Goal: Transaction & Acquisition: Download file/media

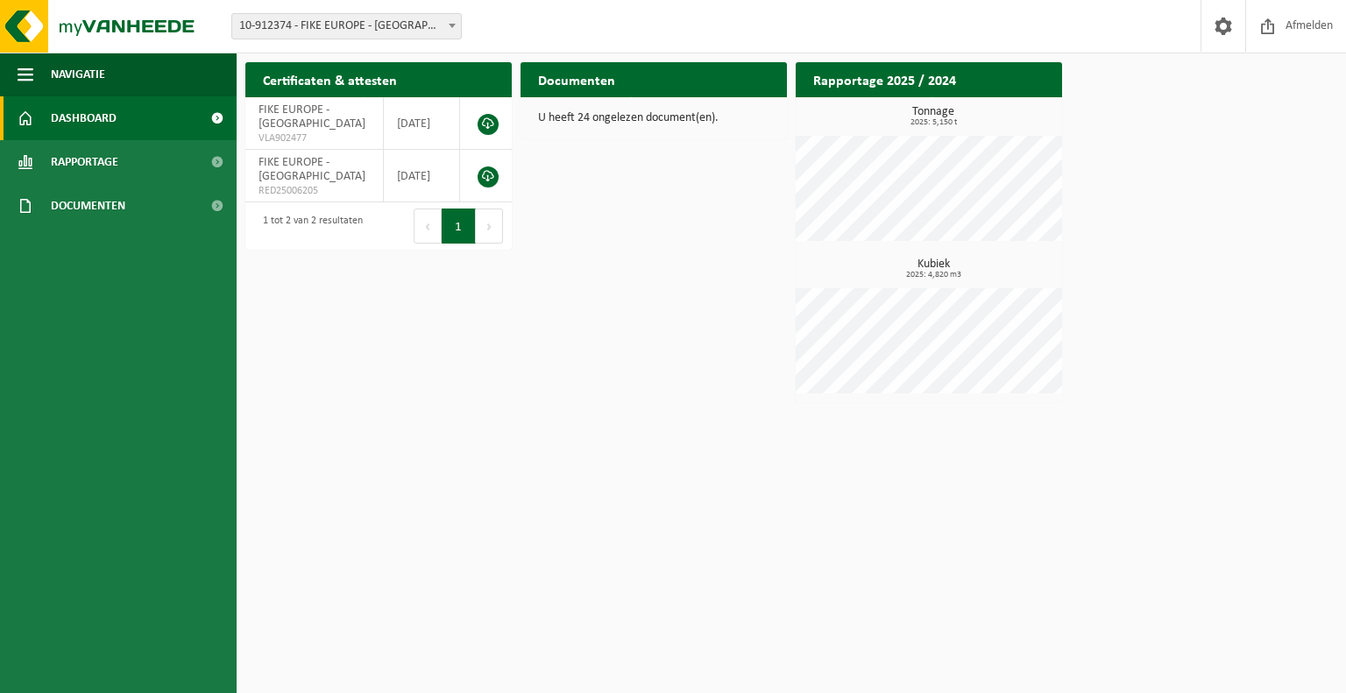
drag, startPoint x: 872, startPoint y: 6, endPoint x: 785, endPoint y: 414, distance: 416.6
click at [785, 414] on html "Vestiging: 10-912374 - FIKE EUROPE - HERENTALS 10-912374 - FIKE EUROPE - HERENT…" at bounding box center [673, 346] width 1346 height 693
click at [489, 124] on link at bounding box center [488, 124] width 21 height 21
click at [1294, 126] on div "Certificaten & attesten Bekijk uw certificaten FIKE EUROPE - HERENTALS VLA90247…" at bounding box center [791, 232] width 1101 height 358
click at [487, 172] on link at bounding box center [488, 176] width 21 height 21
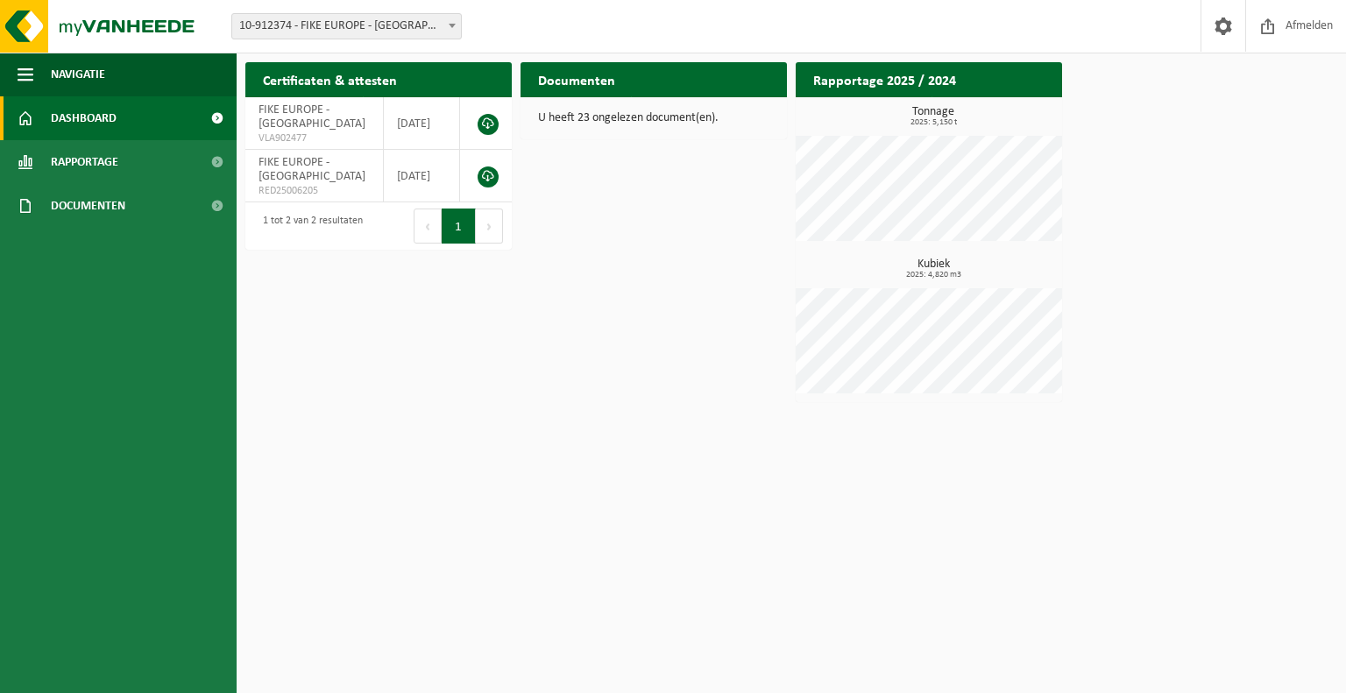
click at [543, 348] on div "Certificaten & attesten Bekijk uw certificaten FIKE EUROPE - HERENTALS VLA90247…" at bounding box center [791, 232] width 1101 height 358
click at [747, 109] on span "Bekijk uw documenten" at bounding box center [700, 114] width 110 height 11
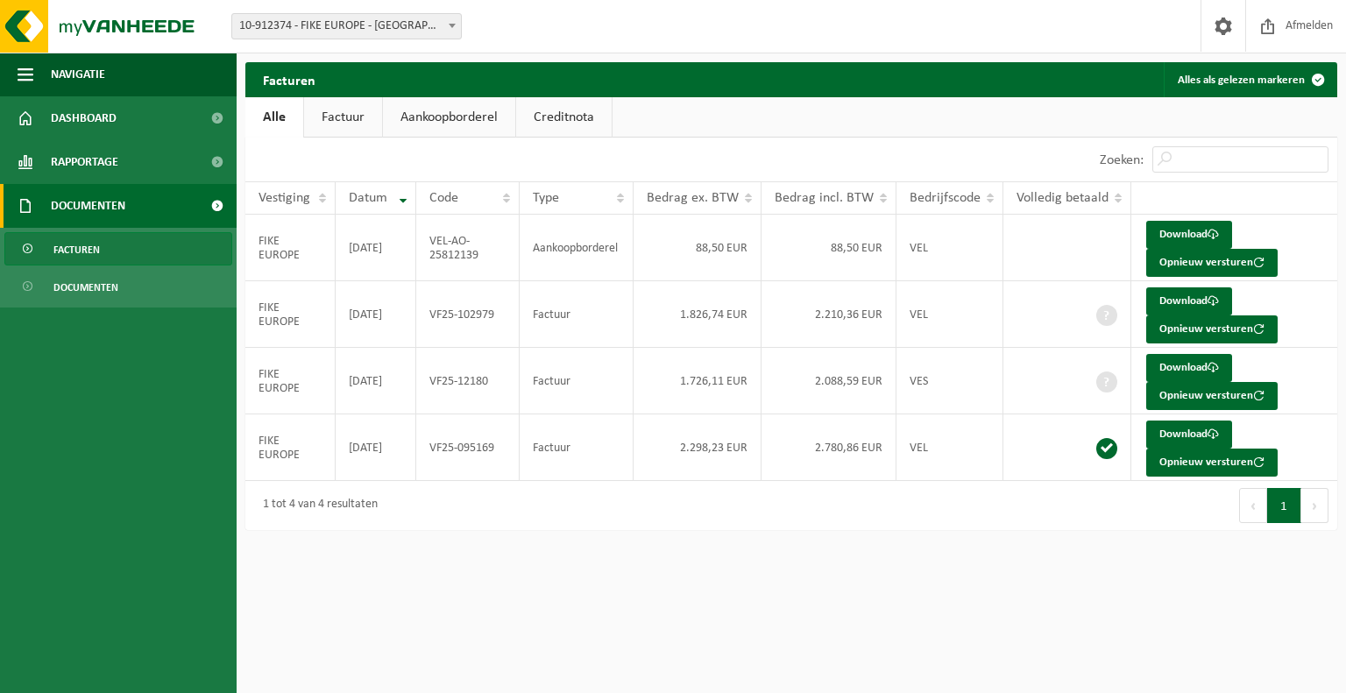
click at [530, 573] on html "Vestiging: 10-912374 - FIKE EUROPE - HERENTALS 10-912374 - FIKE EUROPE - HERENT…" at bounding box center [673, 346] width 1346 height 693
click at [120, 164] on link "Rapportage" at bounding box center [118, 162] width 237 height 44
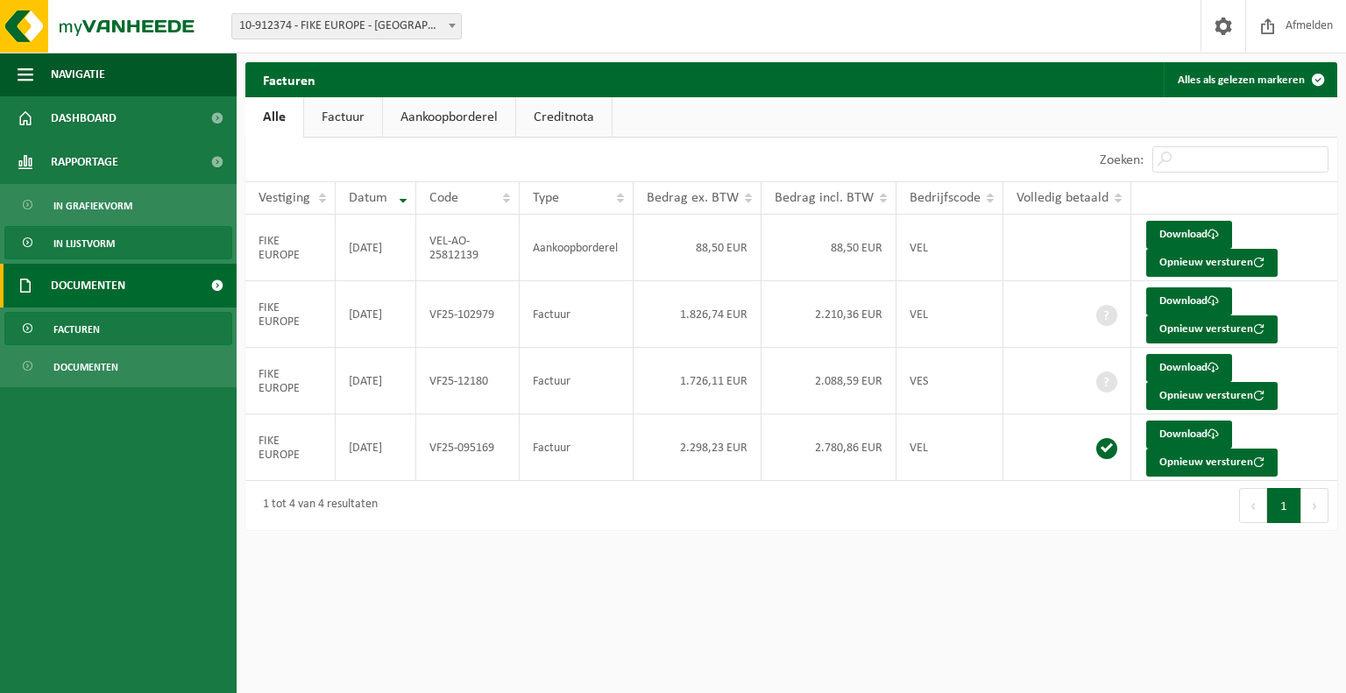
click at [116, 237] on link "In lijstvorm" at bounding box center [118, 242] width 228 height 33
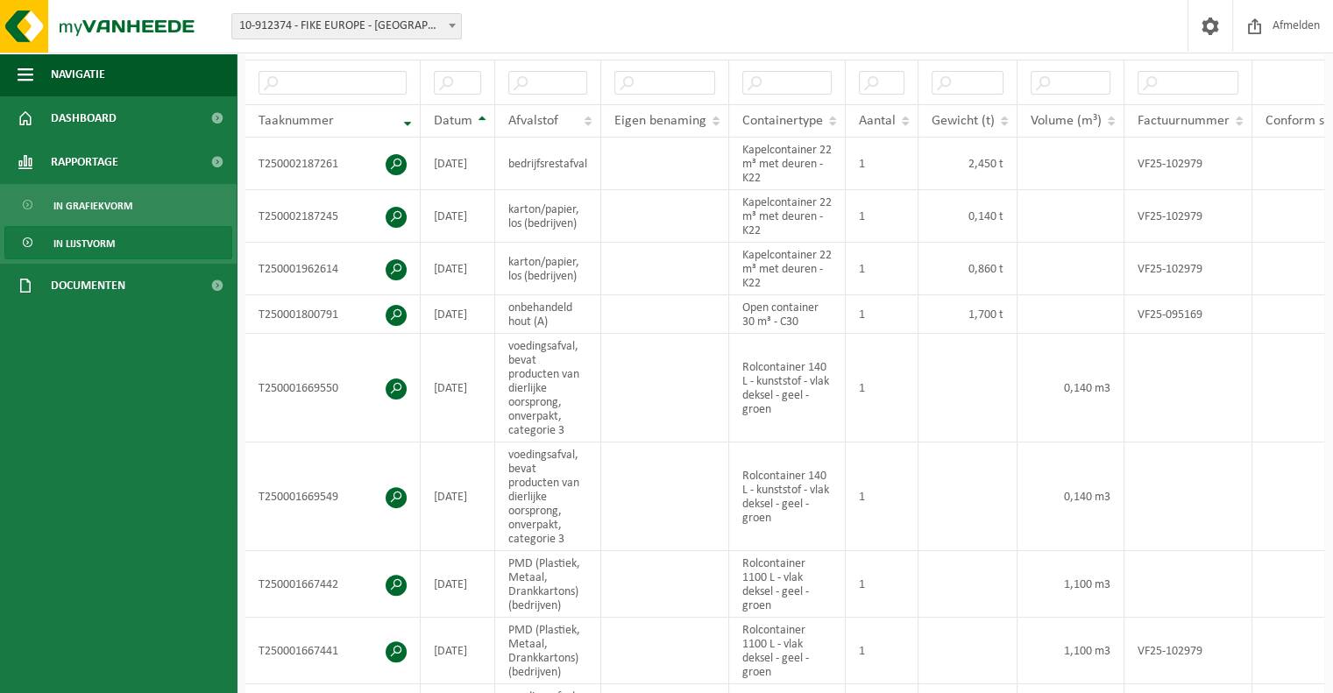
scroll to position [372, 0]
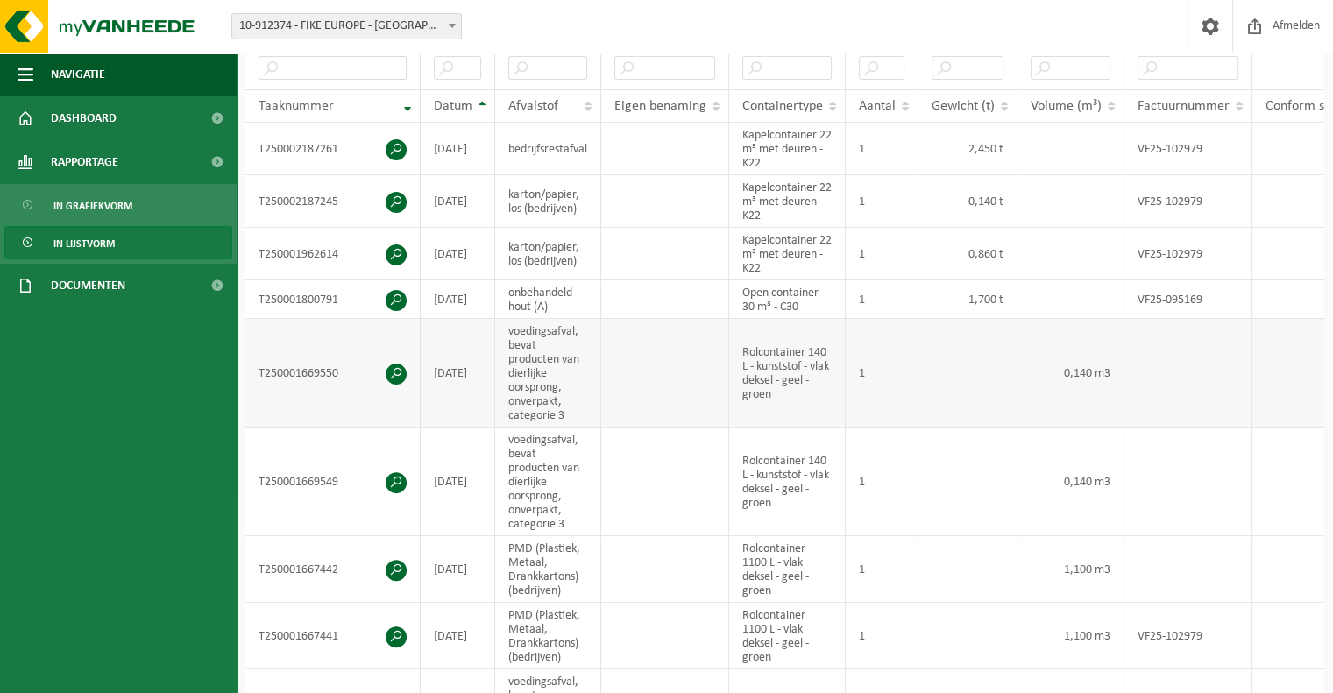
click at [394, 367] on span at bounding box center [396, 374] width 21 height 21
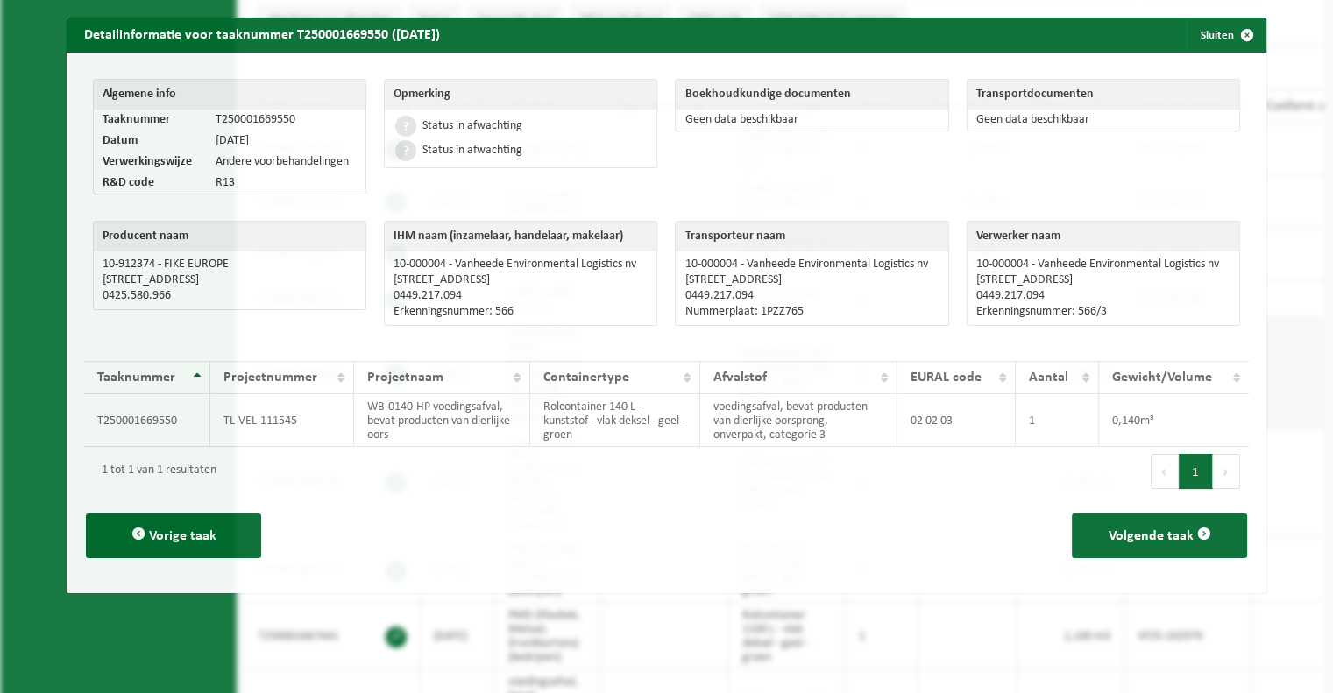
scroll to position [337, 0]
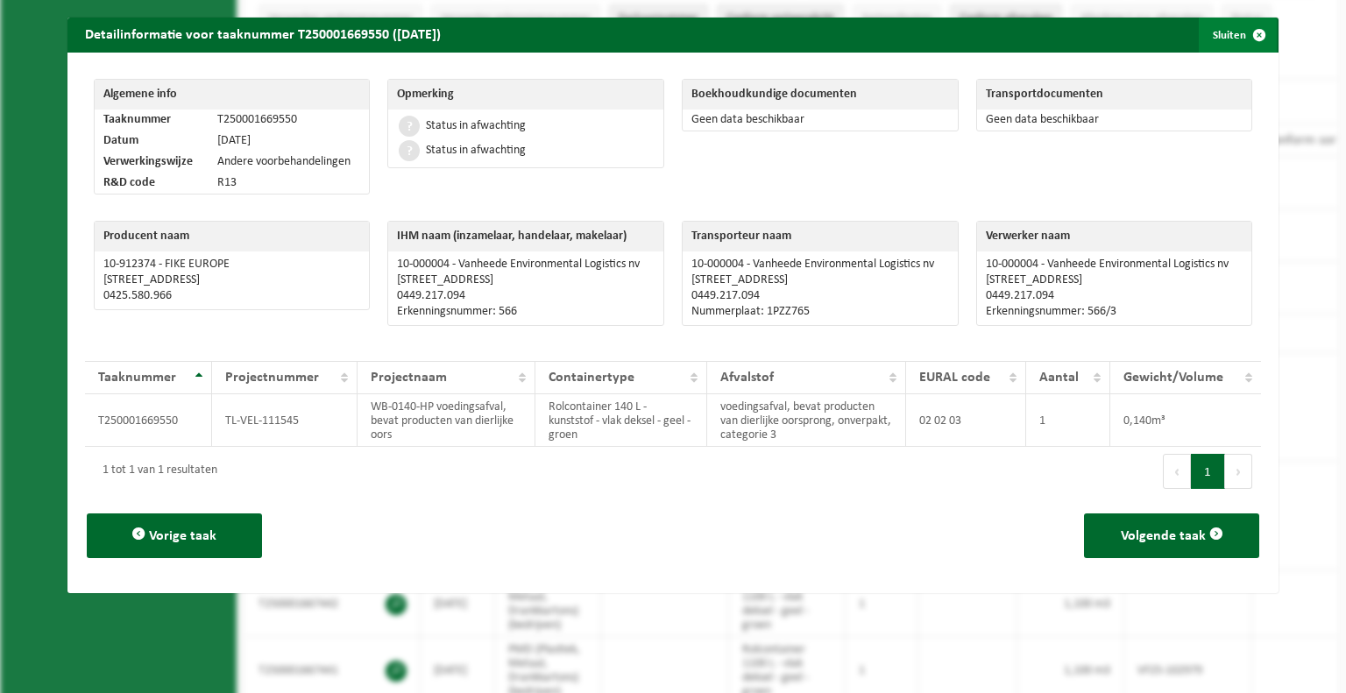
click at [1242, 45] on span "button" at bounding box center [1259, 35] width 35 height 35
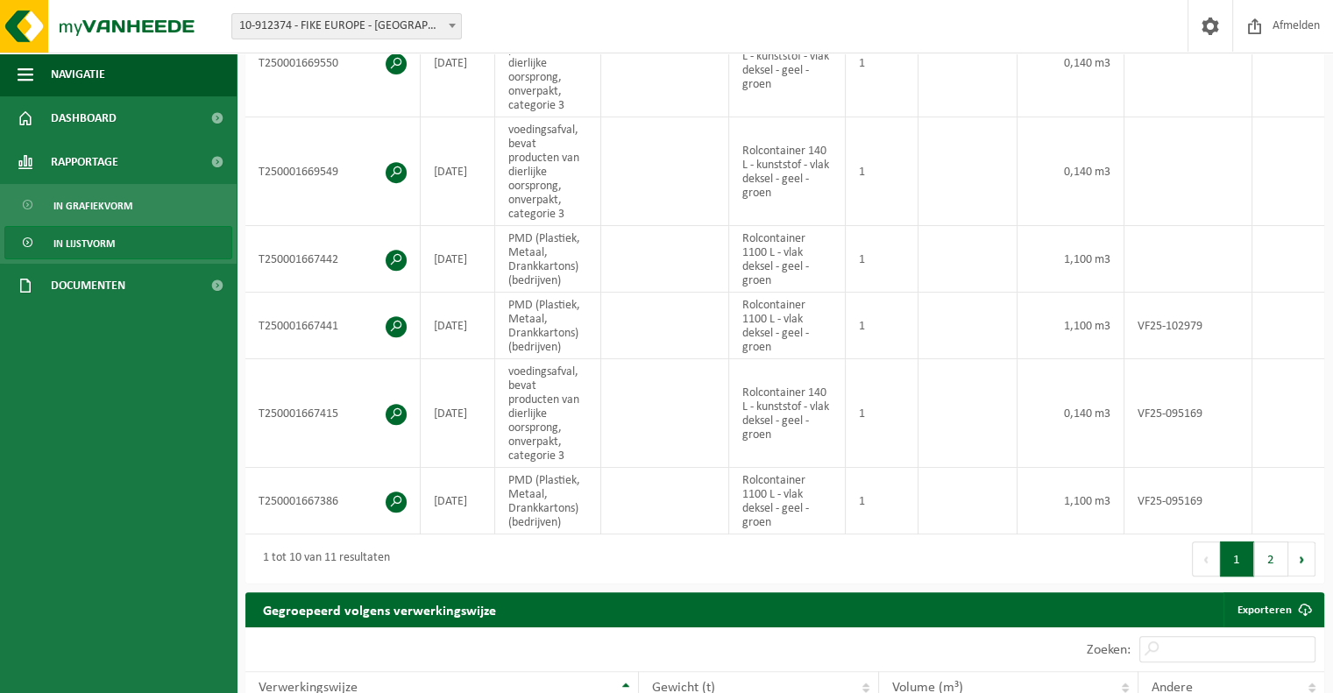
scroll to position [684, 0]
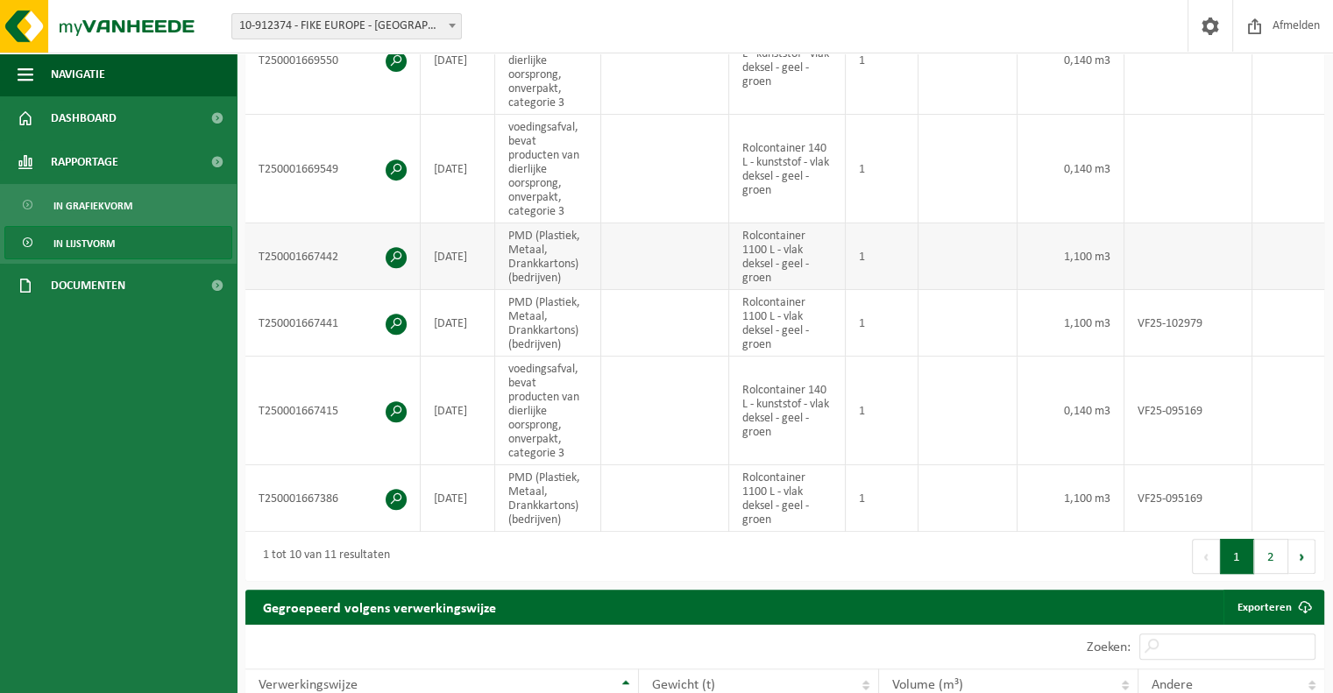
click at [399, 251] on span at bounding box center [396, 257] width 21 height 21
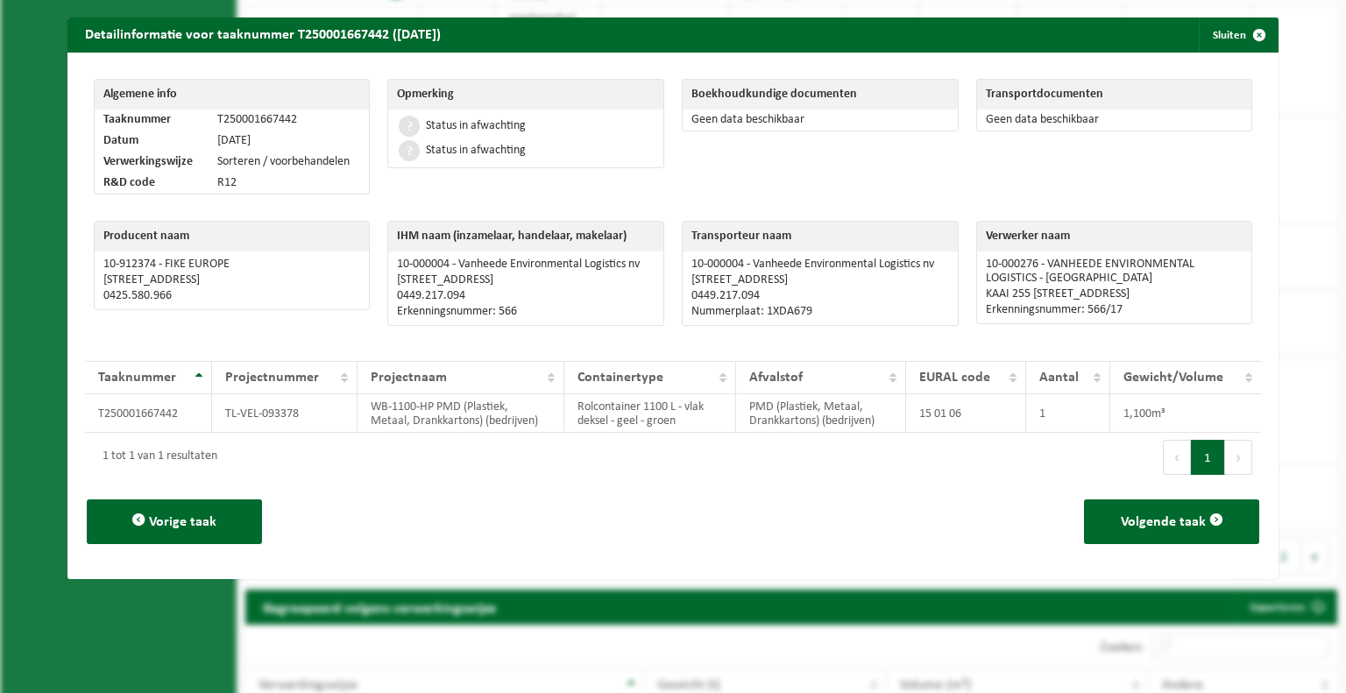
click at [531, 464] on div "1 tot 1 van 1 resultaten" at bounding box center [379, 457] width 588 height 49
click at [547, 447] on div "1 tot 1 van 1 resultaten" at bounding box center [379, 457] width 588 height 49
click at [726, 444] on div "Eerste Vorige 1 Volgende Laatste" at bounding box center [967, 457] width 588 height 49
click at [589, 443] on div "1 tot 1 van 1 resultaten" at bounding box center [379, 457] width 588 height 49
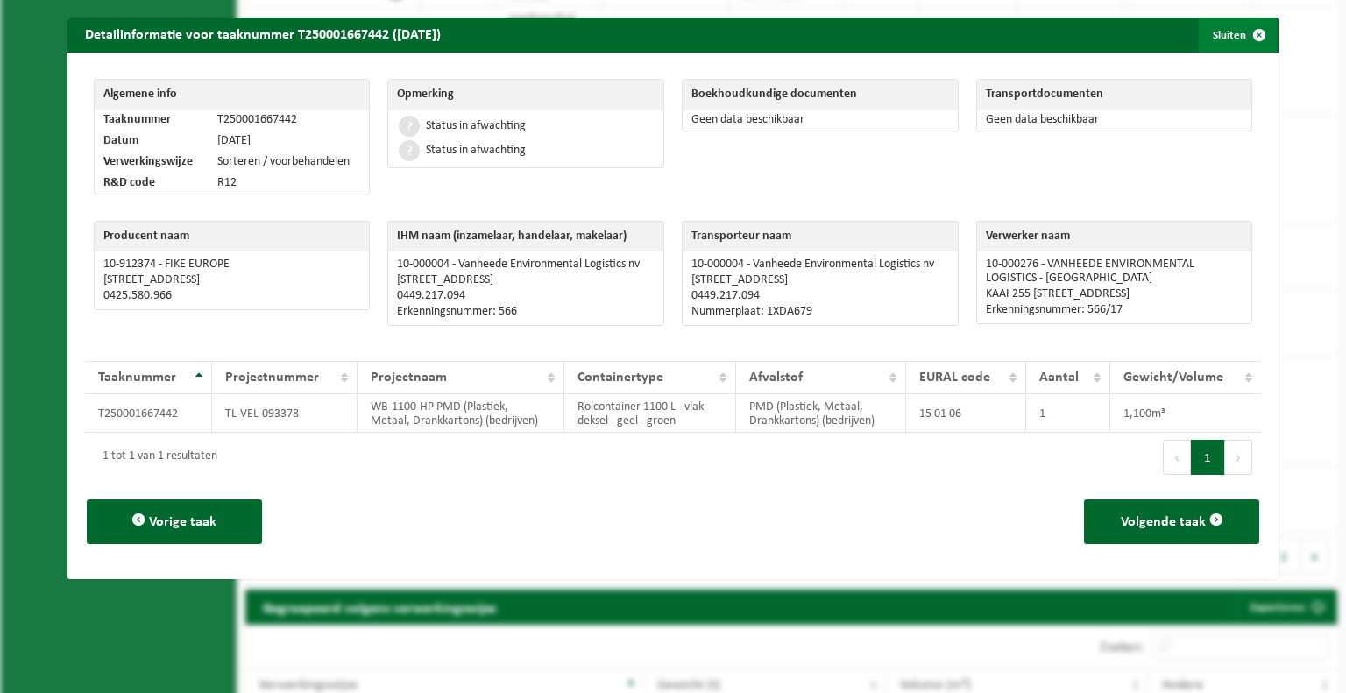
click at [1217, 33] on button "Sluiten" at bounding box center [1238, 35] width 78 height 35
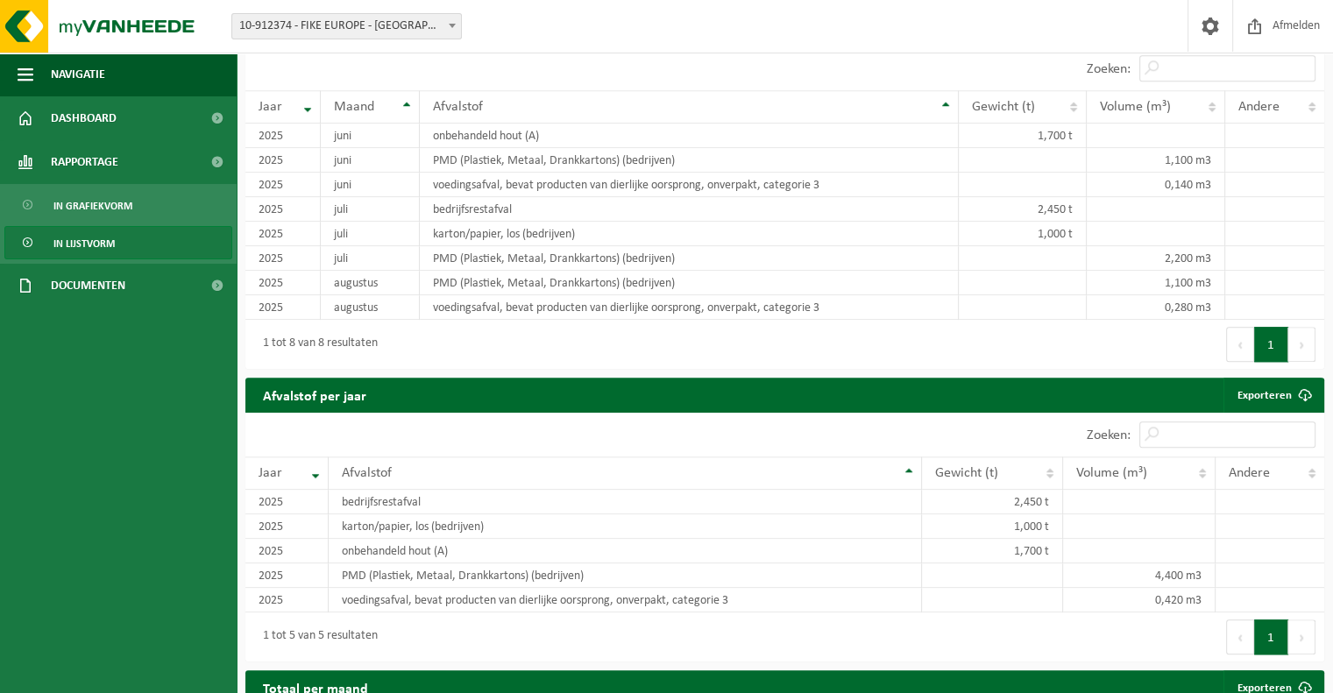
scroll to position [1490, 0]
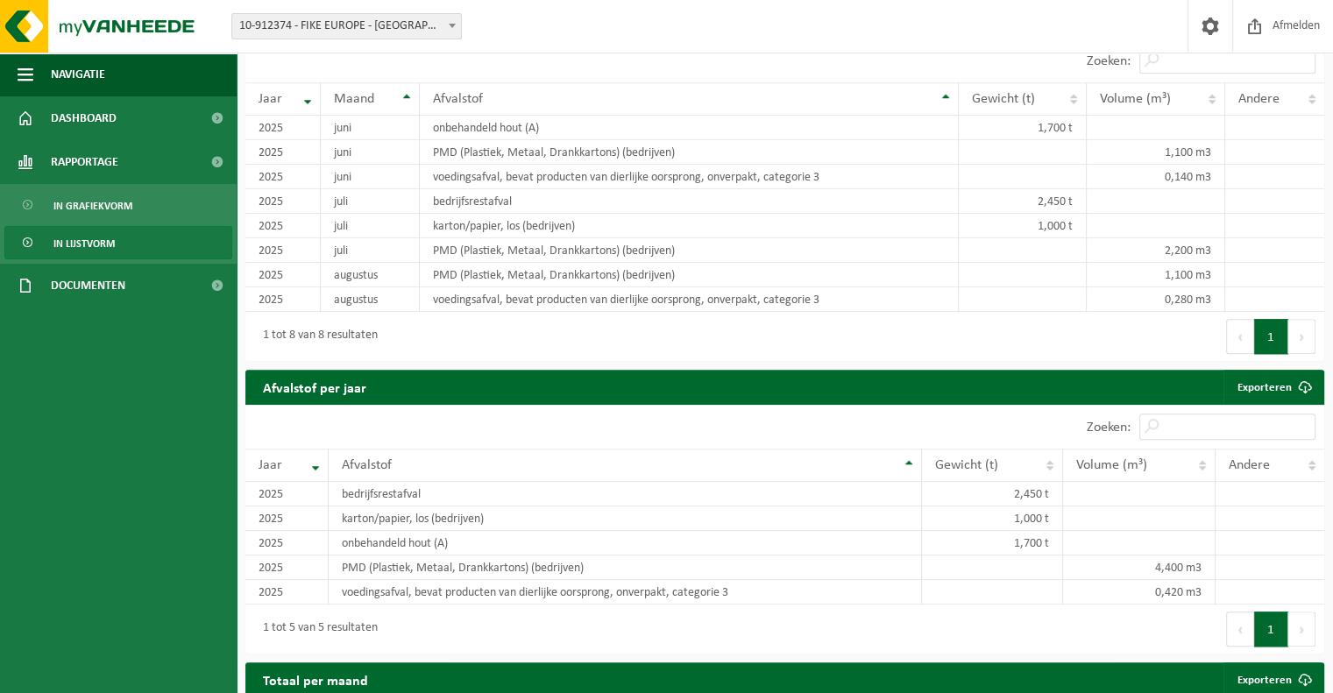
click at [1073, 345] on div "Eerste Vorige 1 Volgende Laatste" at bounding box center [1055, 336] width 540 height 49
click at [134, 173] on link "Rapportage" at bounding box center [118, 162] width 237 height 44
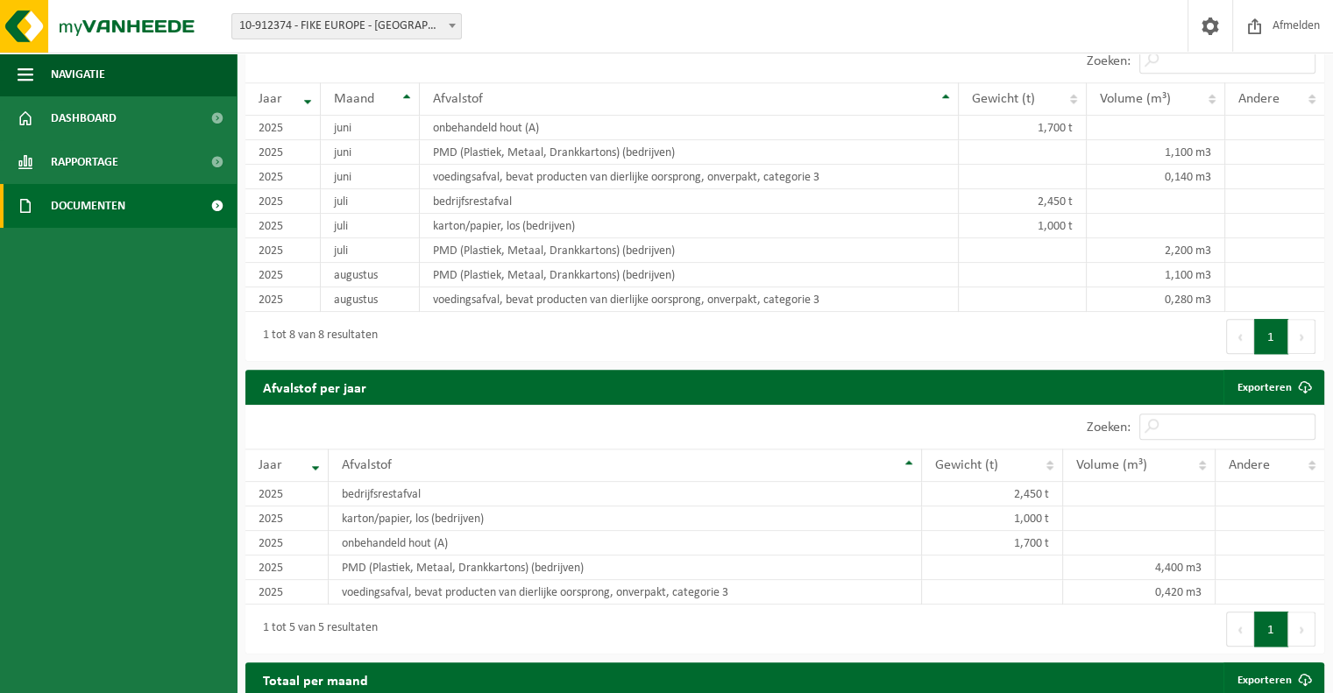
click at [136, 195] on link "Documenten" at bounding box center [118, 206] width 237 height 44
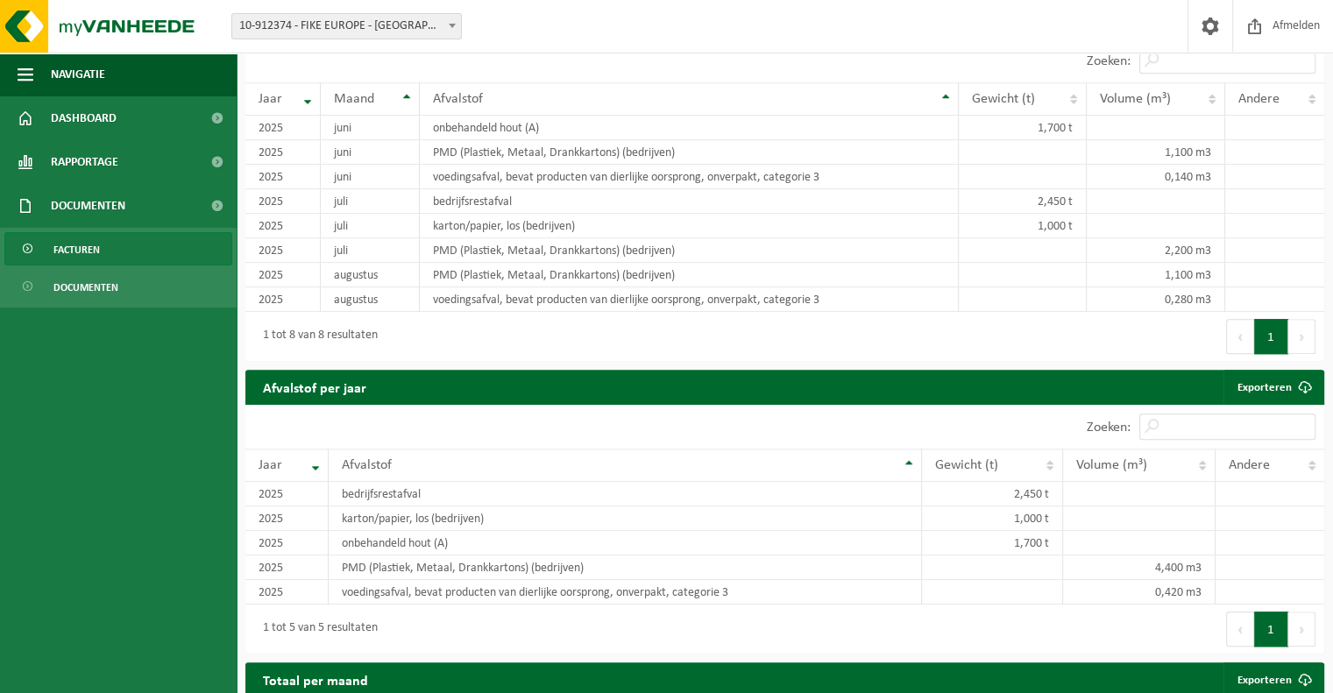
click at [118, 244] on link "Facturen" at bounding box center [118, 248] width 228 height 33
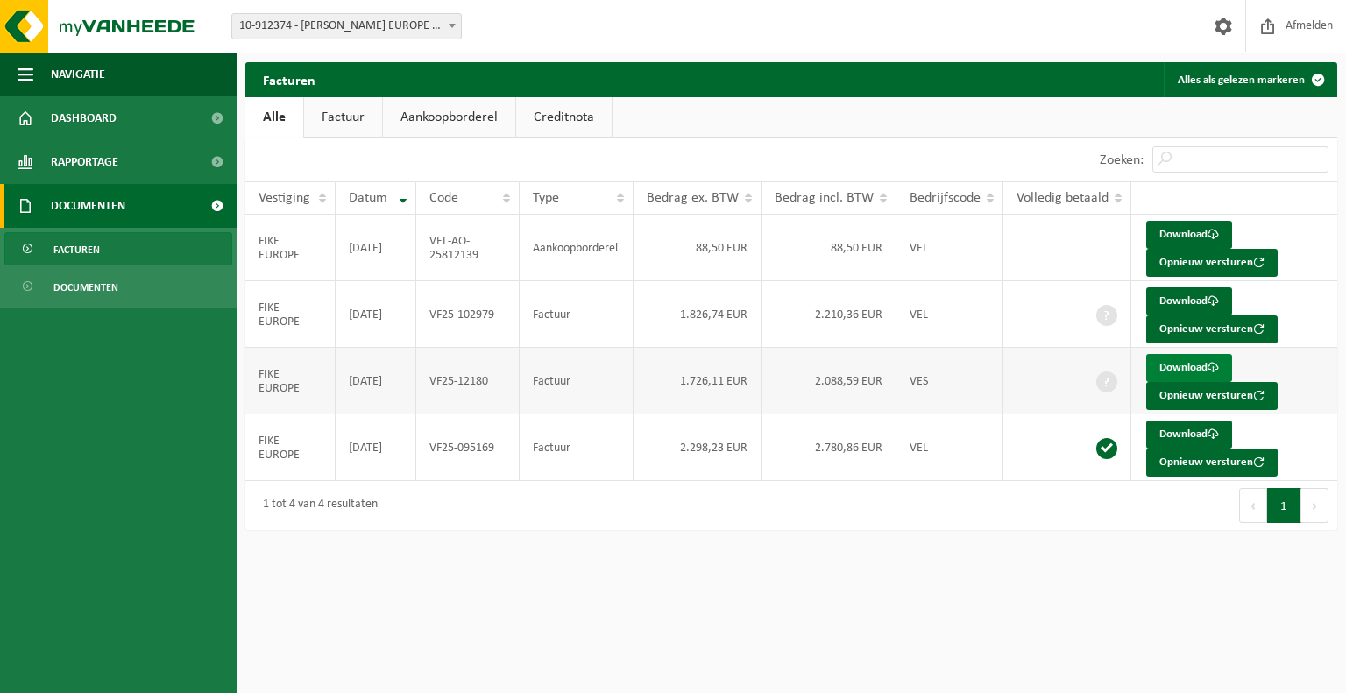
click at [1172, 361] on link "Download" at bounding box center [1189, 368] width 86 height 28
click at [333, 119] on link "Factuur" at bounding box center [343, 117] width 78 height 40
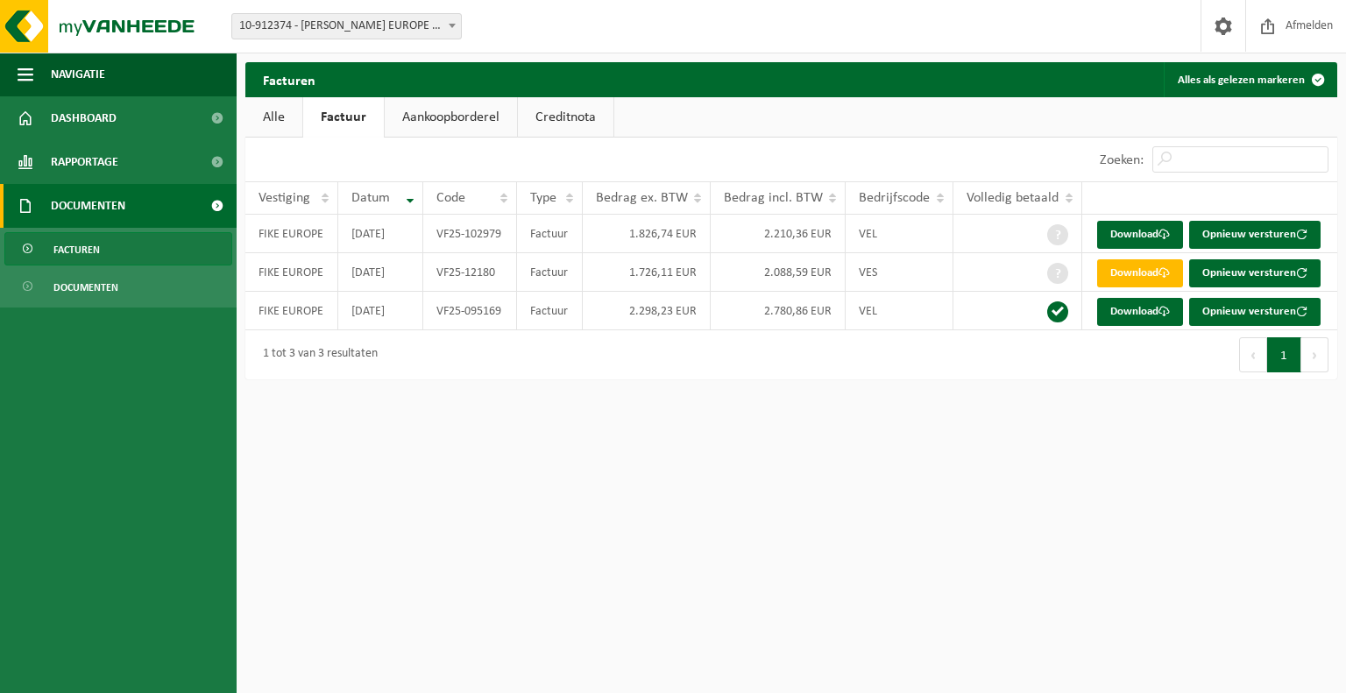
click at [411, 117] on link "Aankoopborderel" at bounding box center [451, 117] width 132 height 40
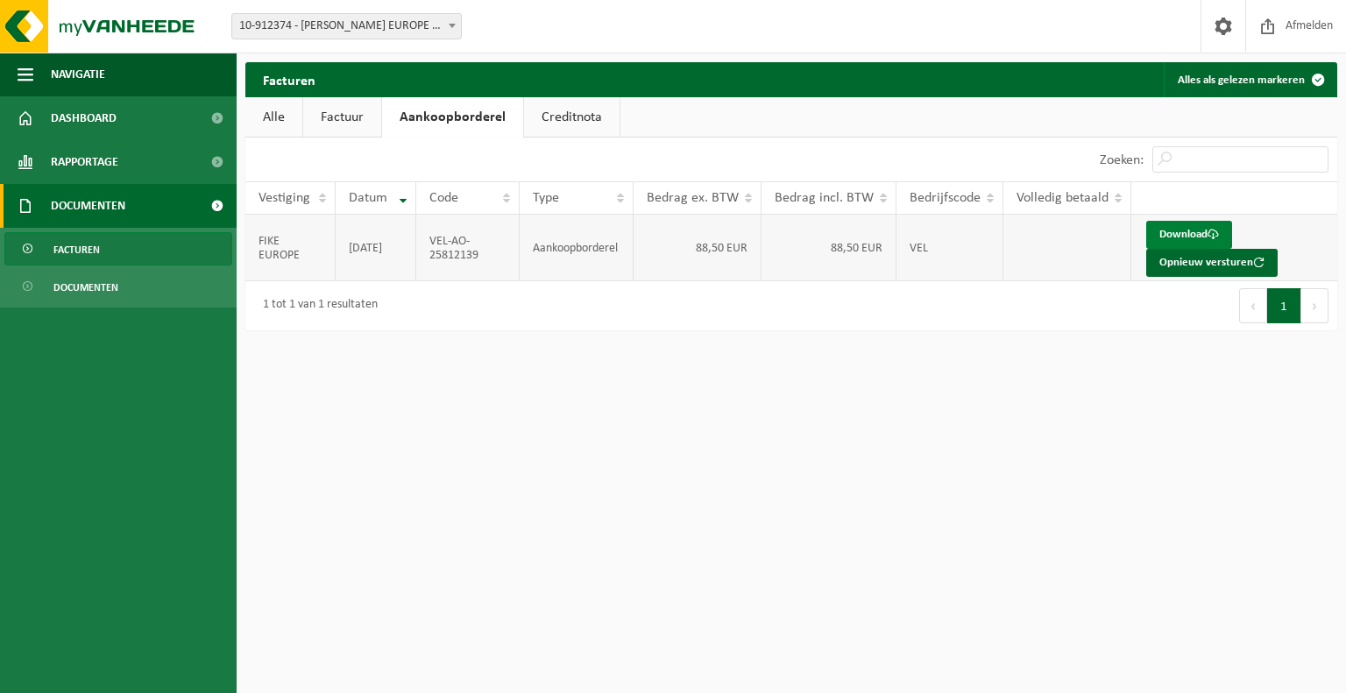
click at [1164, 240] on link "Download" at bounding box center [1189, 235] width 86 height 28
click at [338, 119] on link "Factuur" at bounding box center [342, 117] width 78 height 40
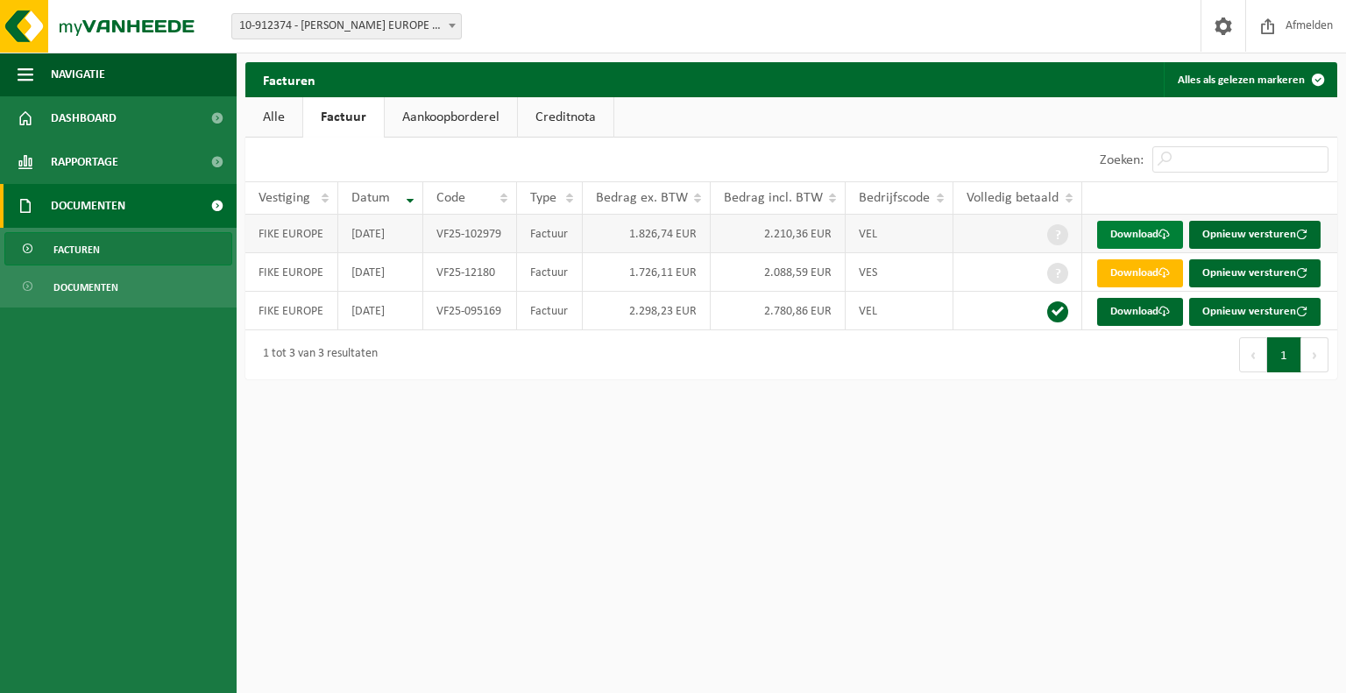
click at [1155, 230] on link "Download" at bounding box center [1140, 235] width 86 height 28
click at [1129, 271] on link "Download" at bounding box center [1140, 273] width 86 height 28
click at [1145, 318] on link "Download" at bounding box center [1140, 312] width 86 height 28
